Goal: Register for event/course

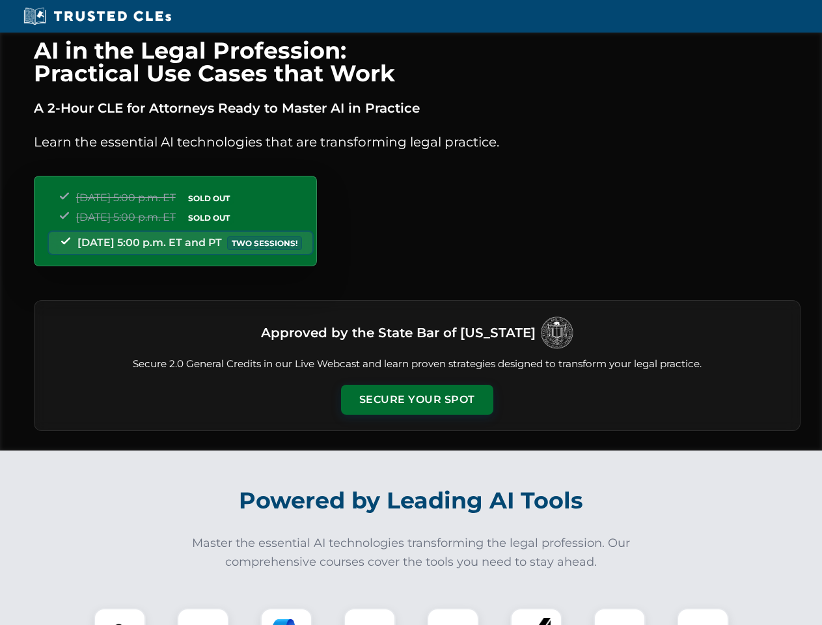
click at [417, 400] on button "Secure Your Spot" at bounding box center [417, 400] width 152 height 30
click at [120, 616] on img at bounding box center [120, 634] width 38 height 38
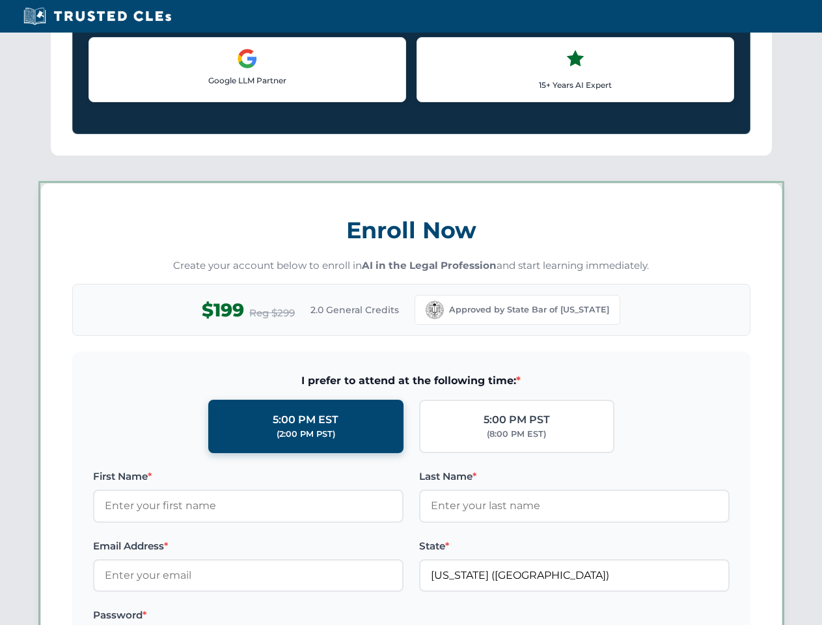
click at [370, 616] on label "Password *" at bounding box center [248, 615] width 310 height 16
